Goal: Information Seeking & Learning: Find specific fact

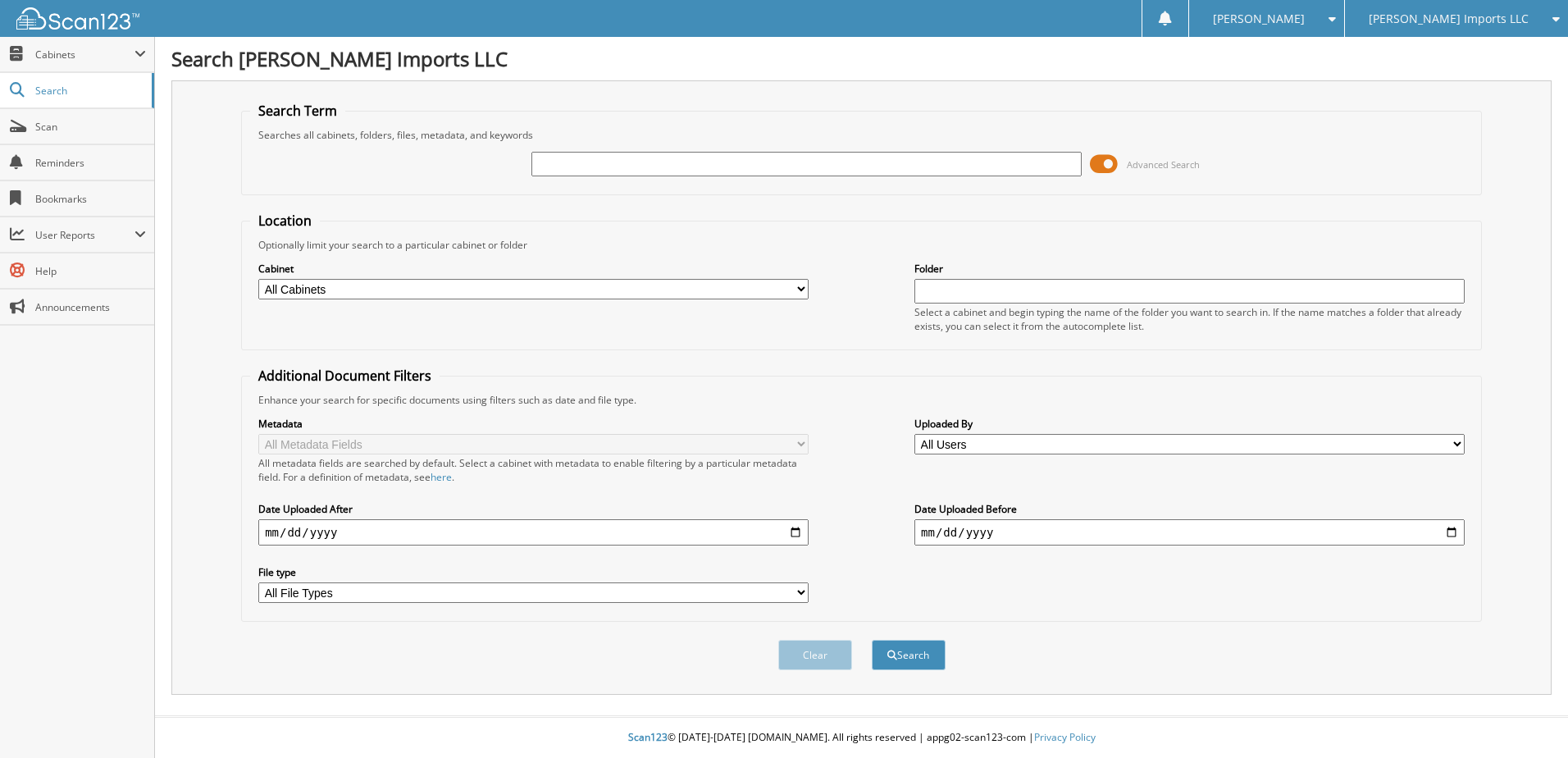
click at [543, 159] on input "text" at bounding box center [807, 164] width 550 height 25
type input "k61193"
click at [871, 640] on button "Search" at bounding box center [909, 655] width 74 height 30
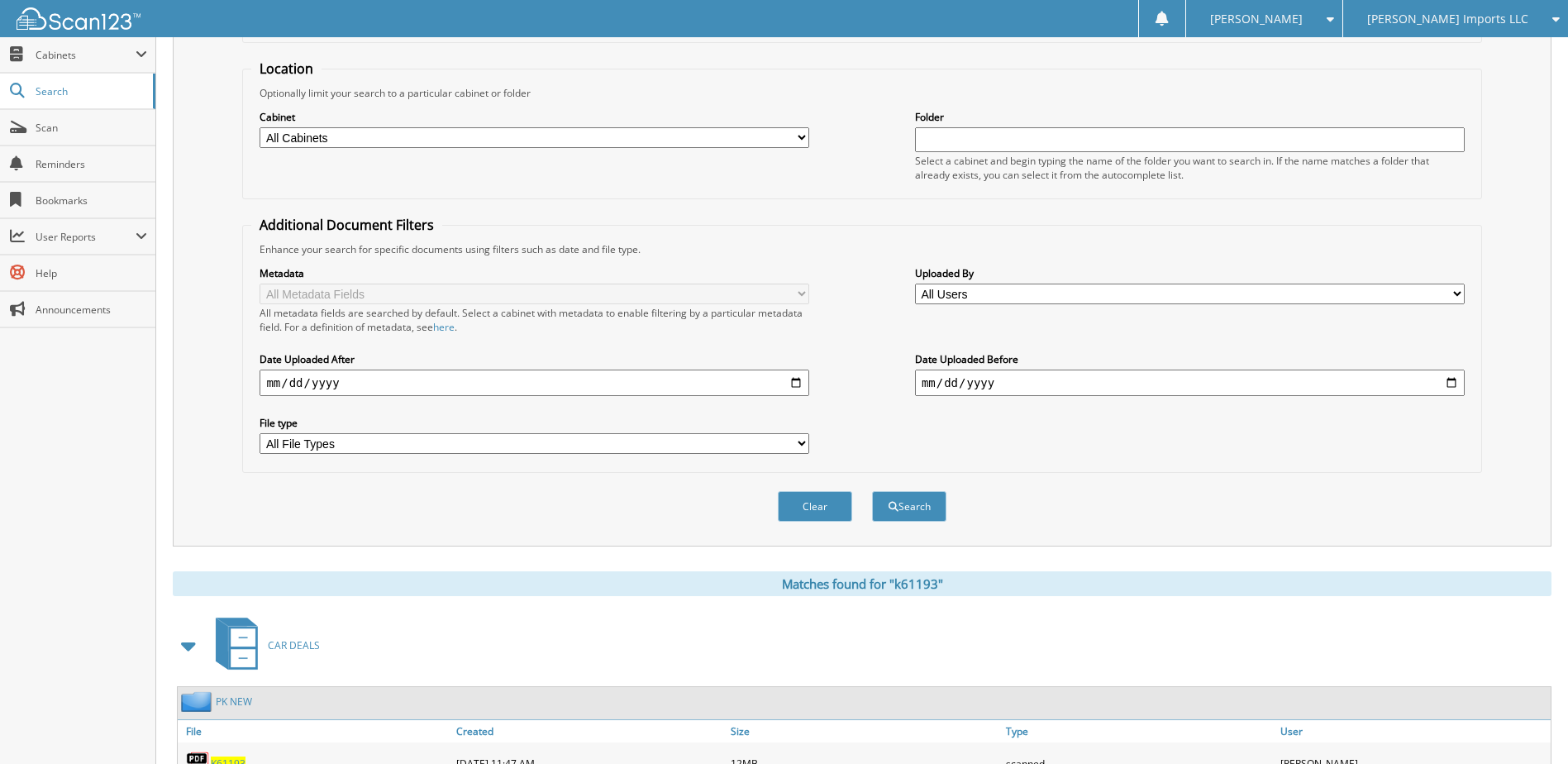
scroll to position [252, 0]
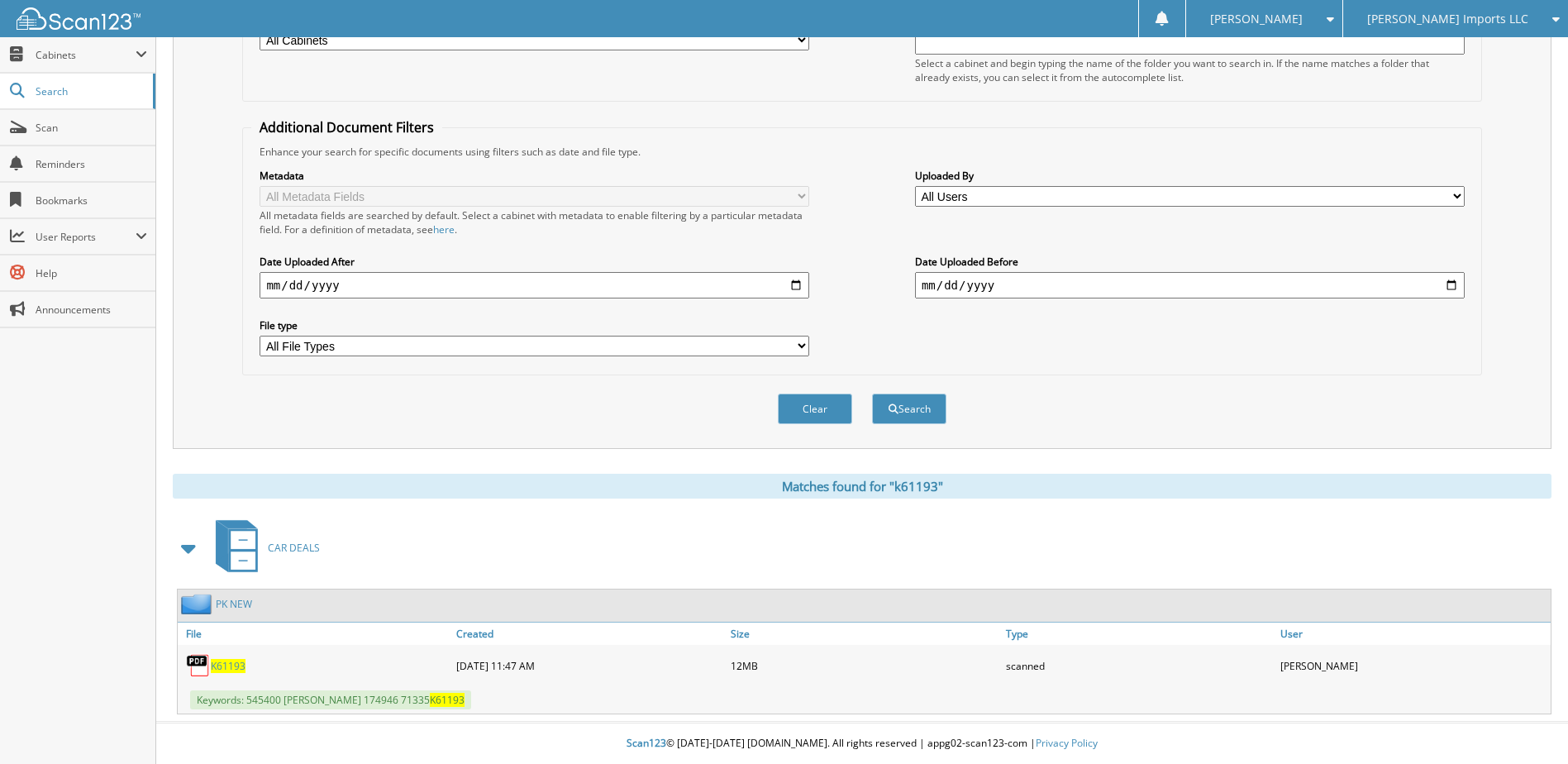
click at [229, 663] on span "K61193" at bounding box center [228, 666] width 35 height 14
